Goal: Task Accomplishment & Management: Use online tool/utility

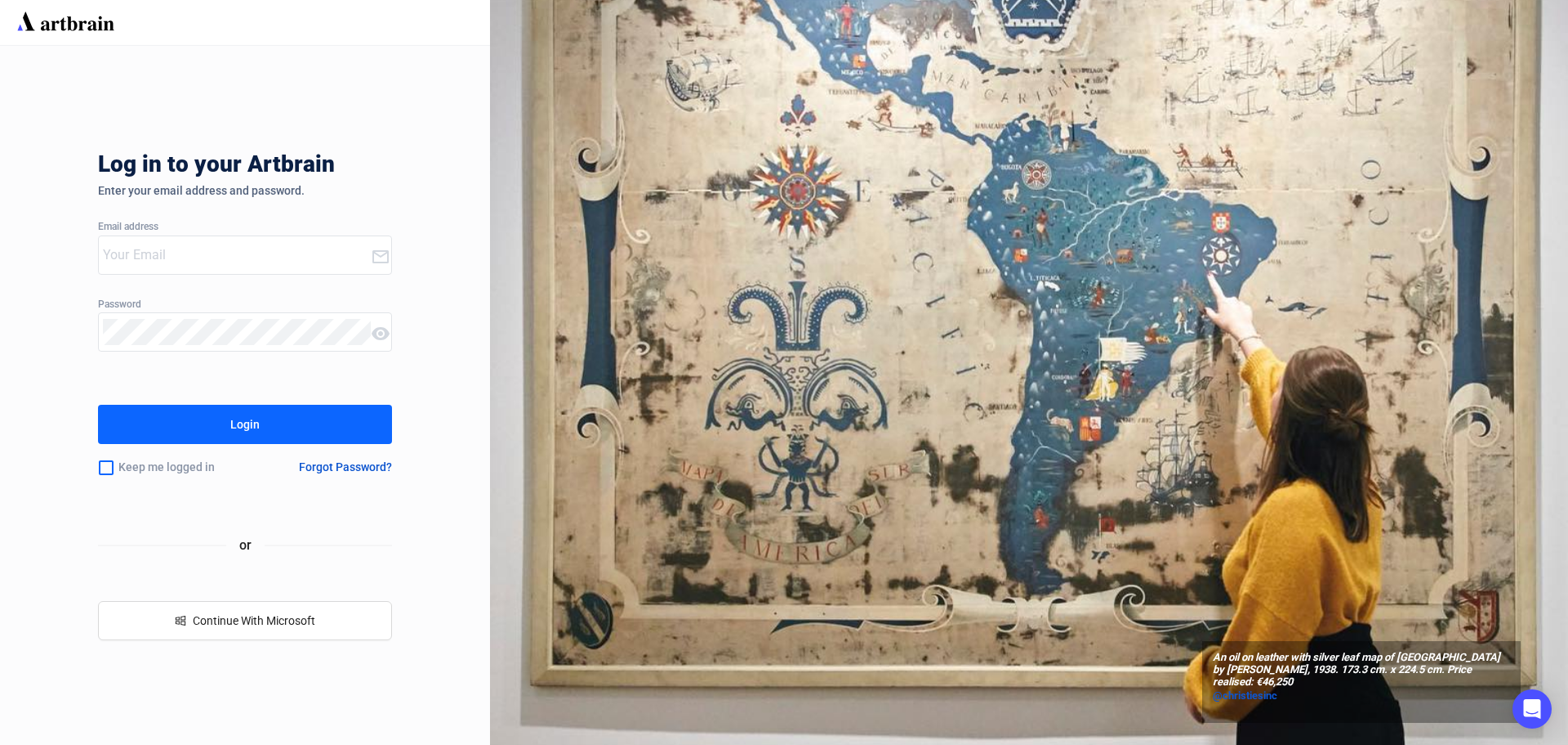
type input "[PERSON_NAME][EMAIL_ADDRESS][DOMAIN_NAME]"
click at [240, 417] on div "Login" at bounding box center [244, 424] width 30 height 26
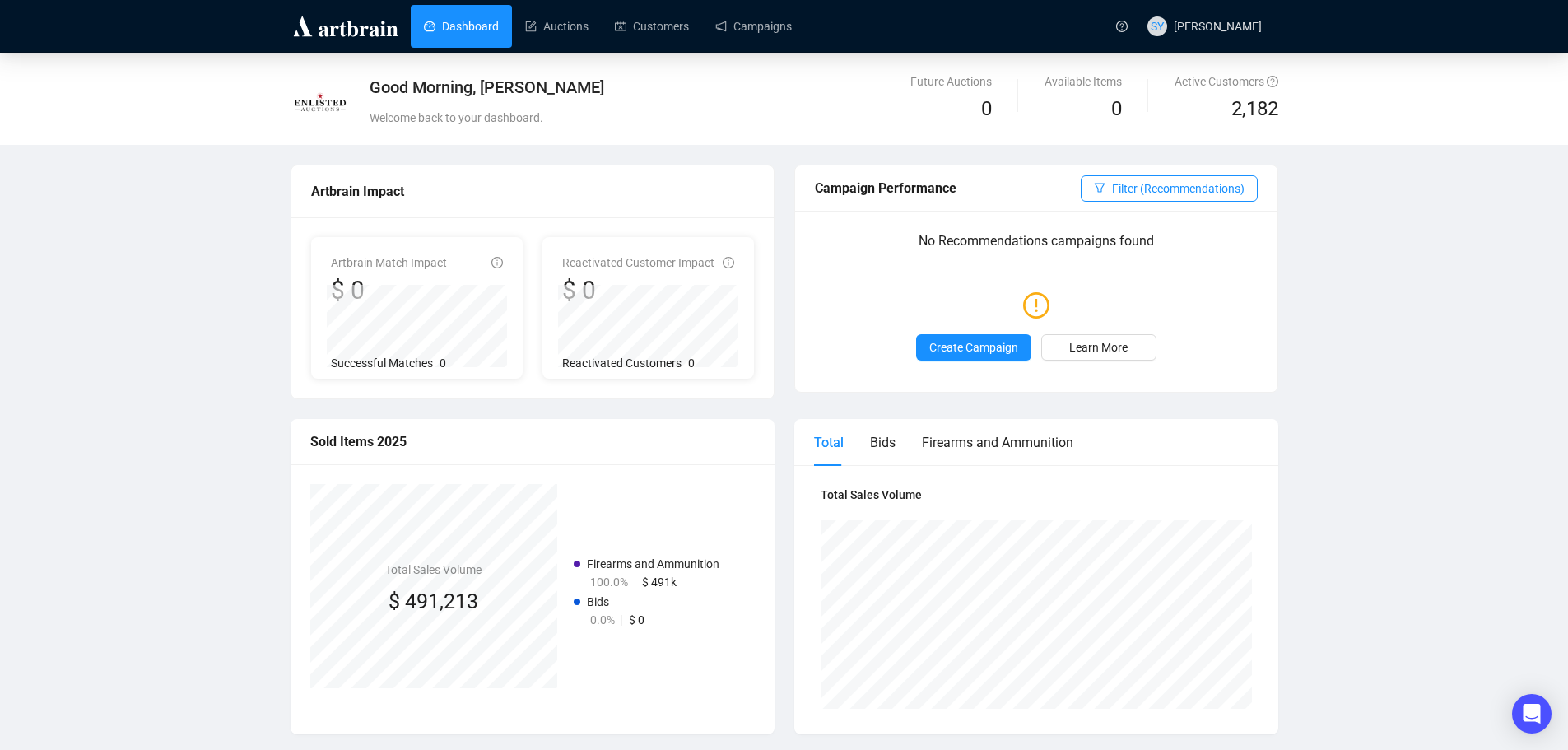
click at [440, 36] on link "Dashboard" at bounding box center [460, 26] width 75 height 43
click at [583, 28] on link "Auctions" at bounding box center [556, 26] width 63 height 43
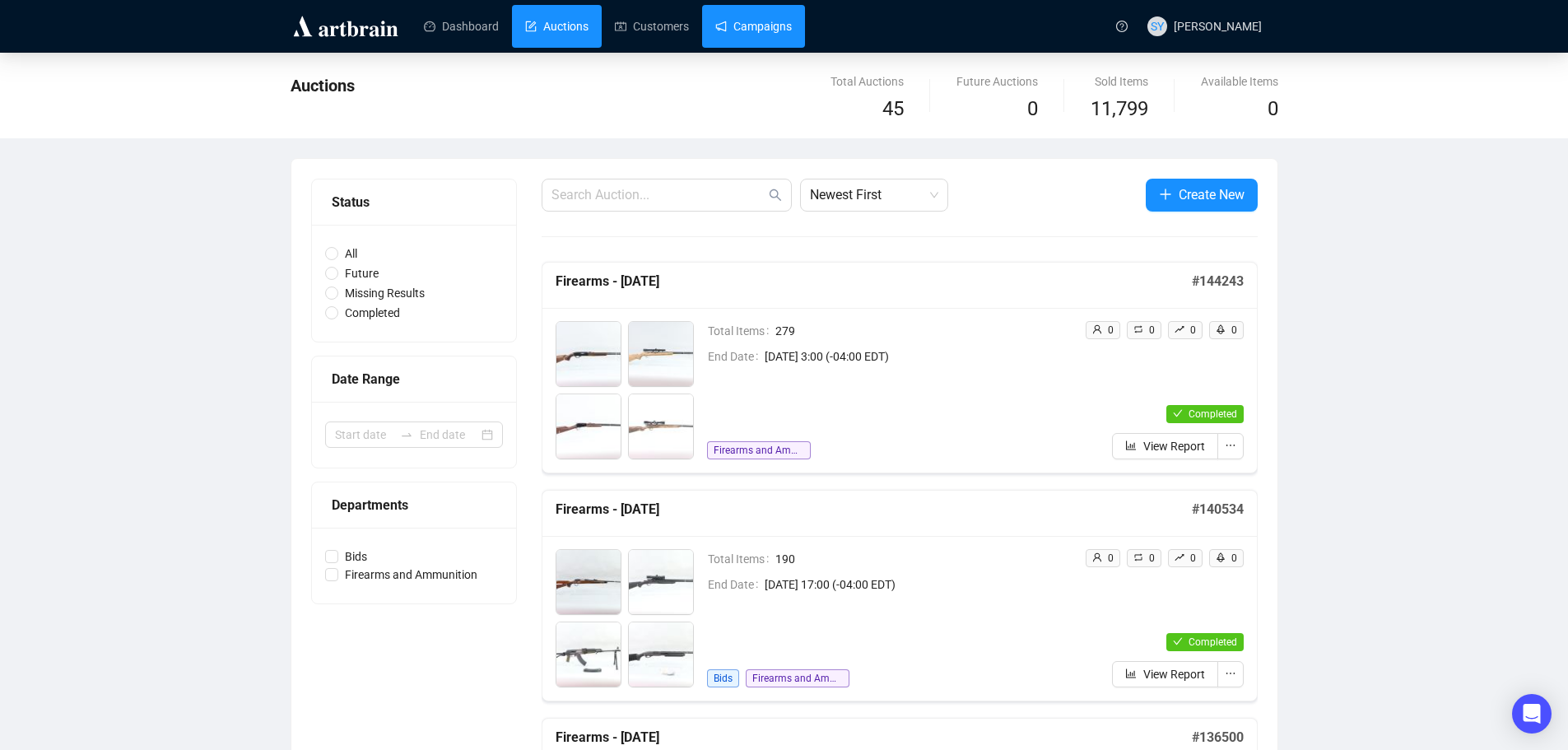
click at [749, 27] on link "Campaigns" at bounding box center [753, 26] width 77 height 43
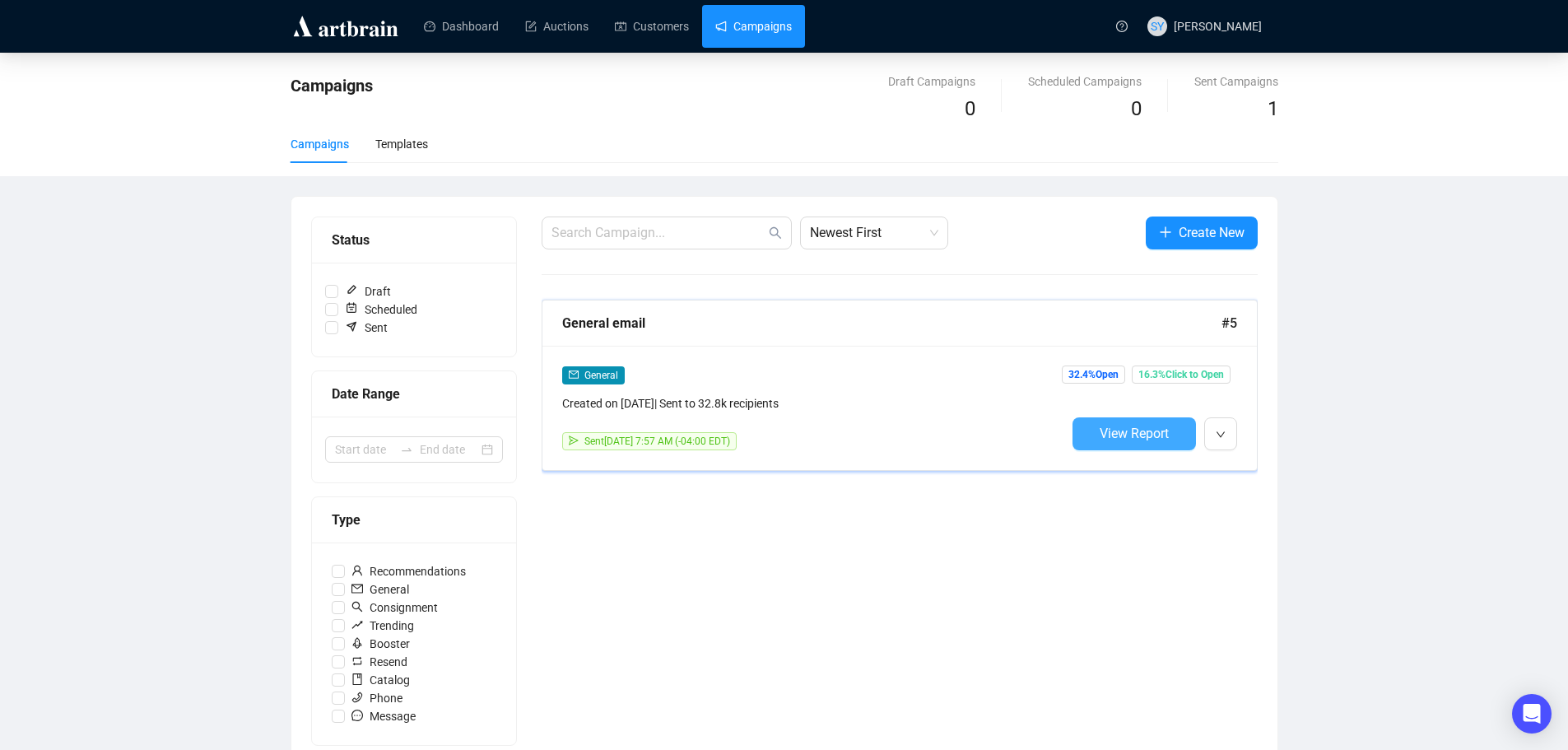
click at [1116, 436] on span "View Report" at bounding box center [1133, 433] width 69 height 16
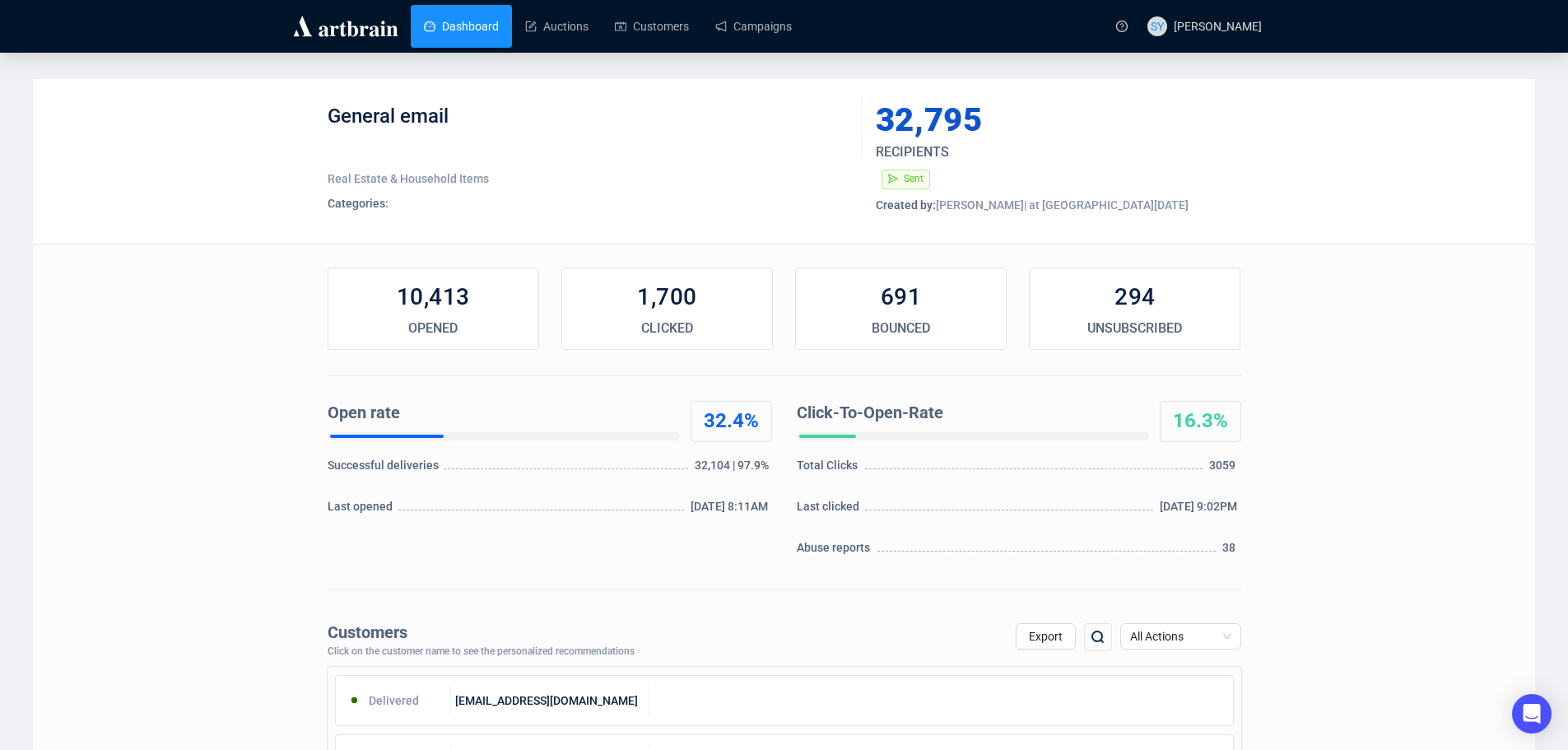
click at [450, 28] on link "Dashboard" at bounding box center [460, 26] width 75 height 43
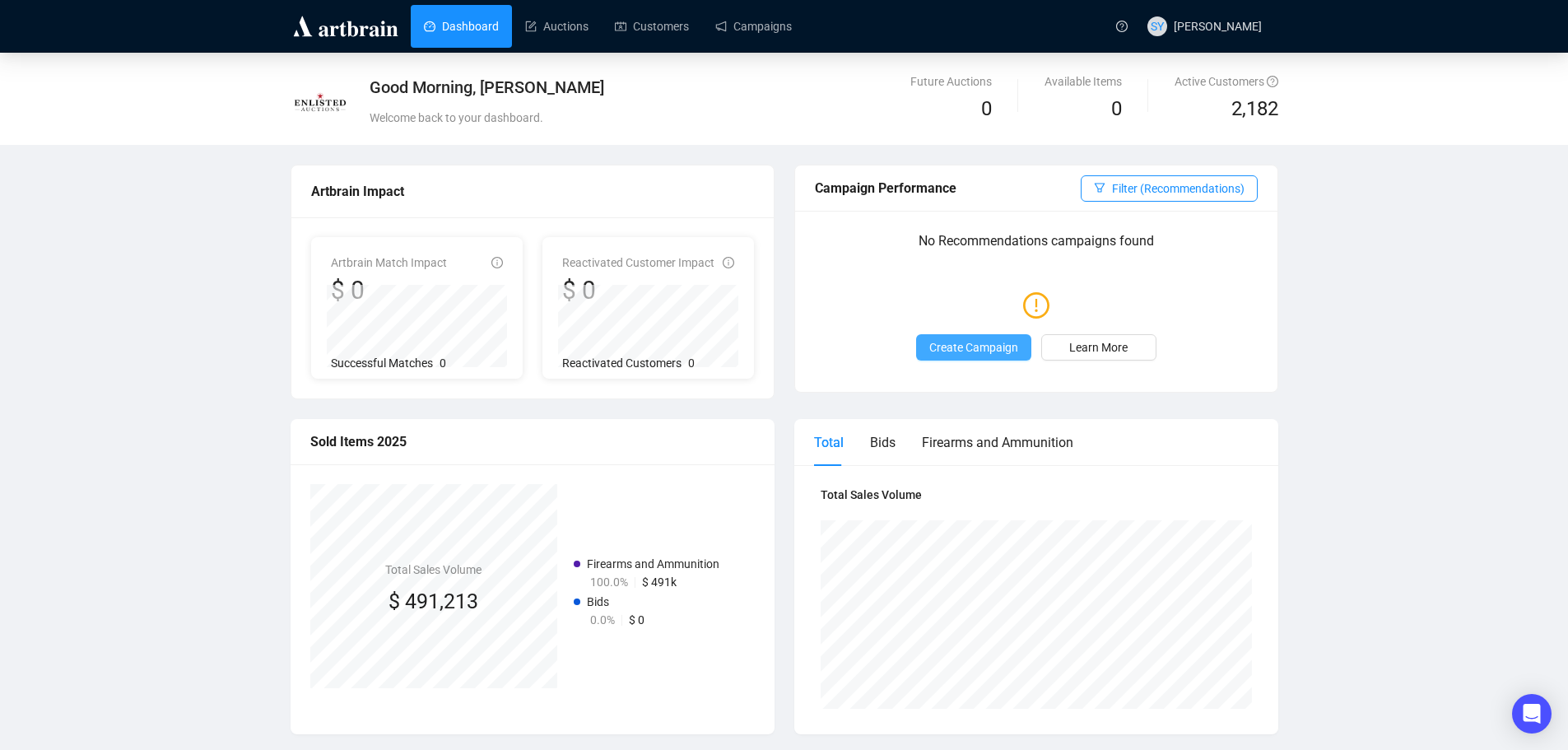
click at [969, 342] on span "Create Campaign" at bounding box center [974, 347] width 89 height 18
